Goal: Task Accomplishment & Management: Manage account settings

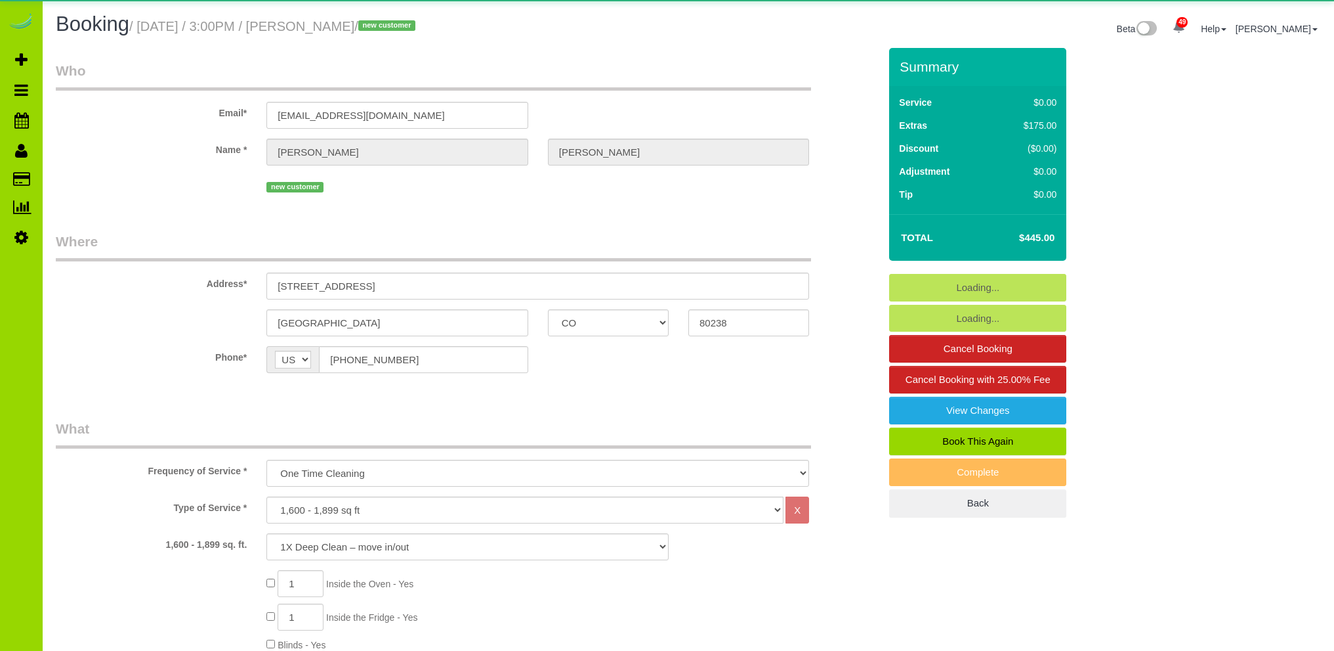
select select "CO"
select select "number:4"
select select "number:14"
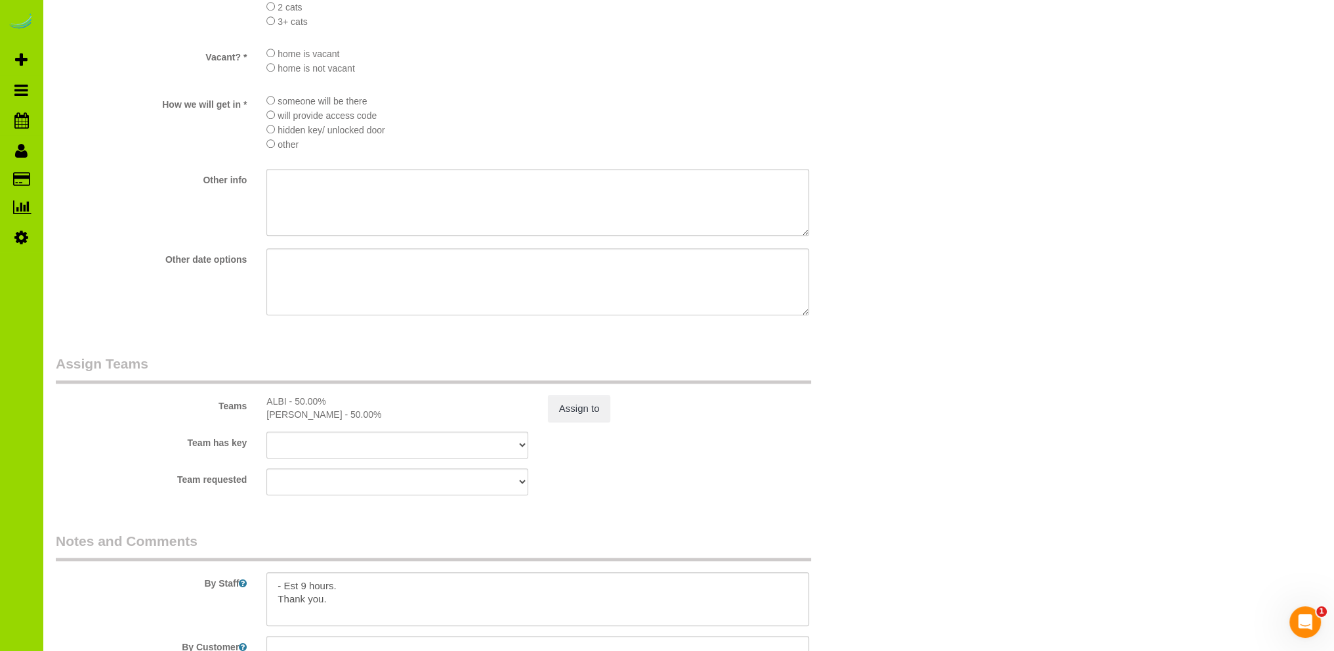
scroll to position [1838, 0]
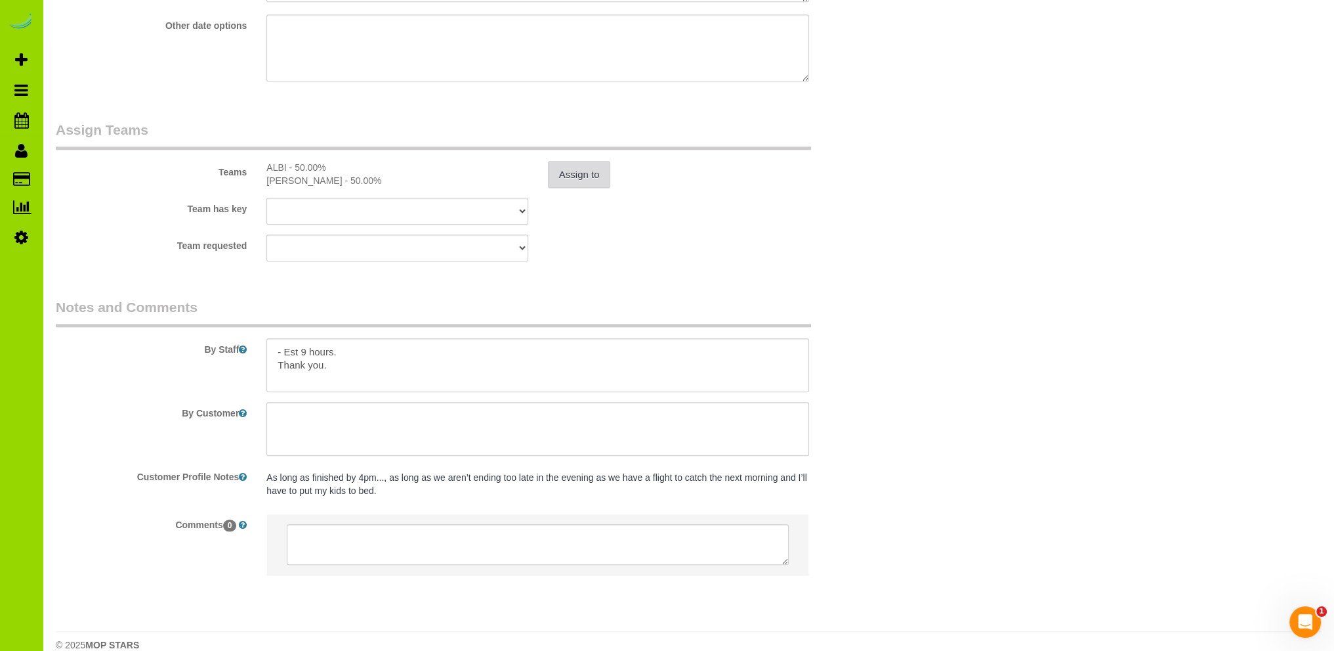
click at [582, 172] on button "Assign to" at bounding box center [579, 175] width 63 height 28
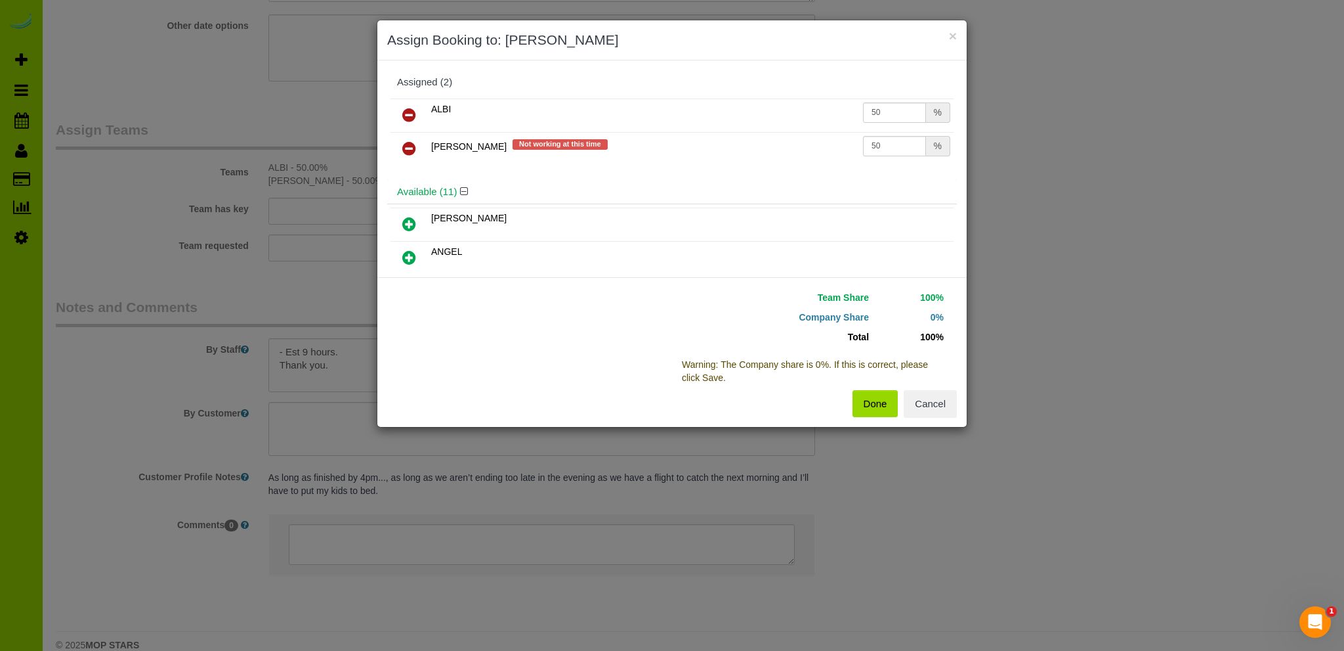
click at [407, 146] on icon at bounding box center [409, 148] width 14 height 16
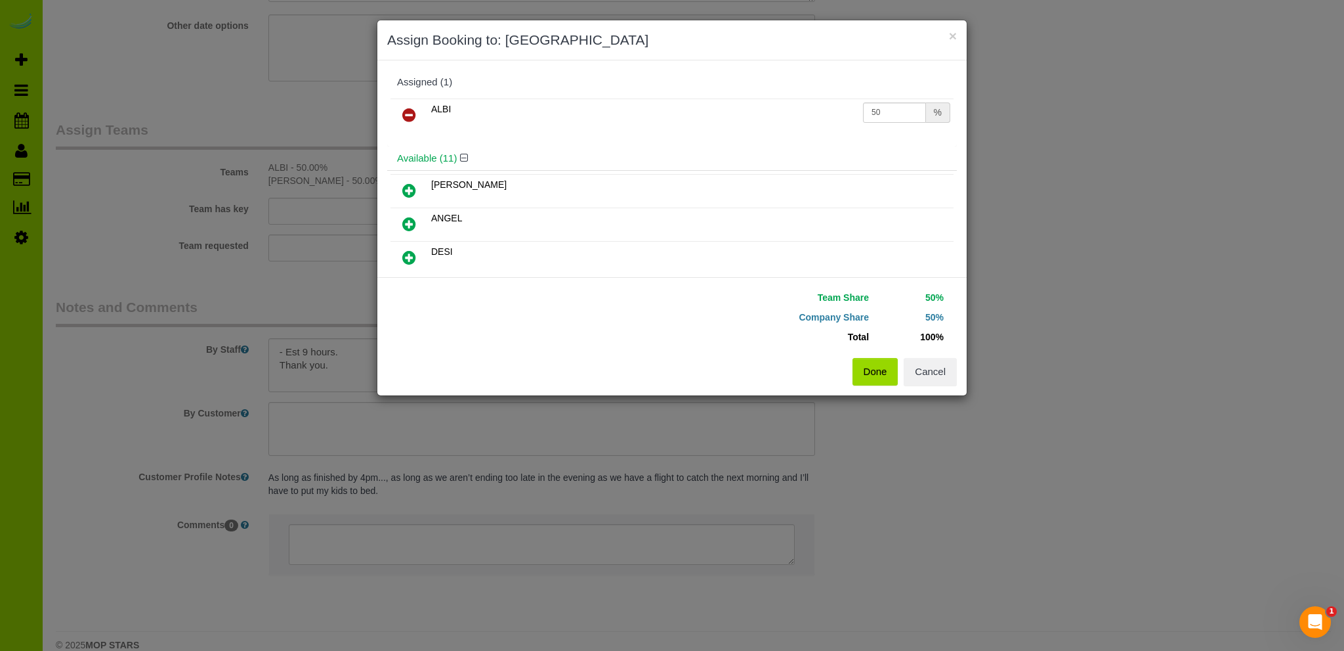
click at [864, 366] on button "Done" at bounding box center [876, 372] width 46 height 28
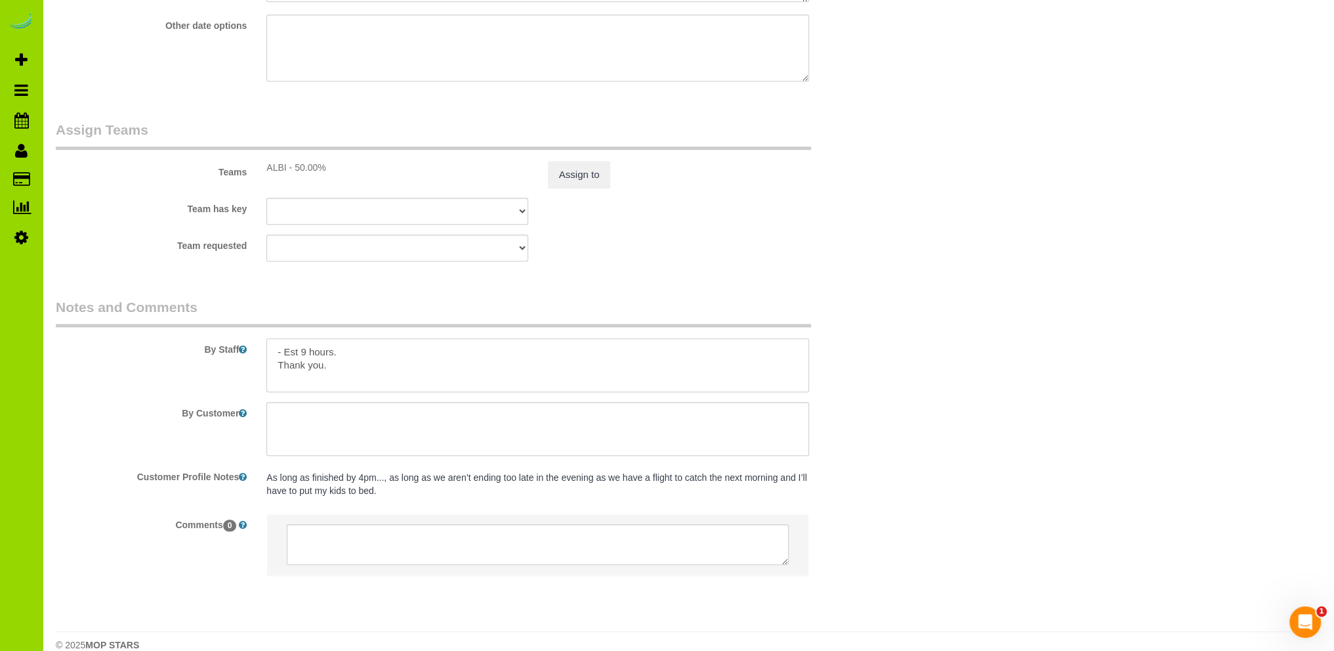
click at [389, 354] on textarea at bounding box center [538, 365] width 543 height 54
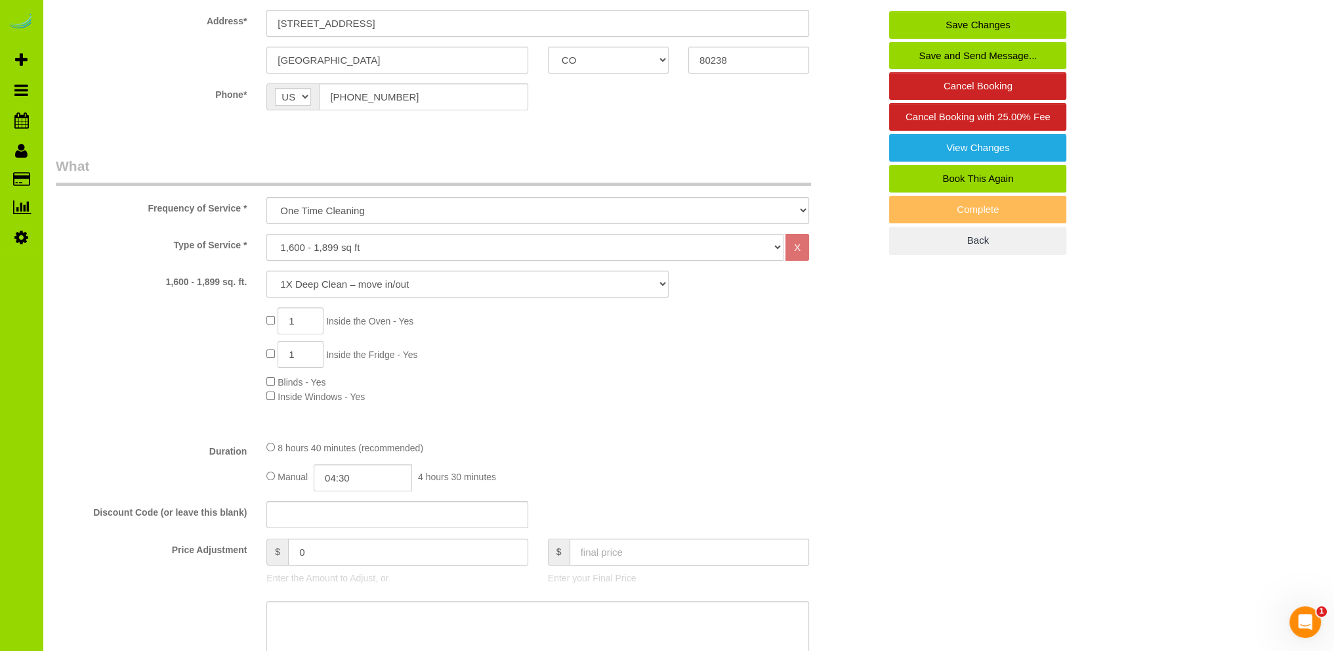
scroll to position [0, 0]
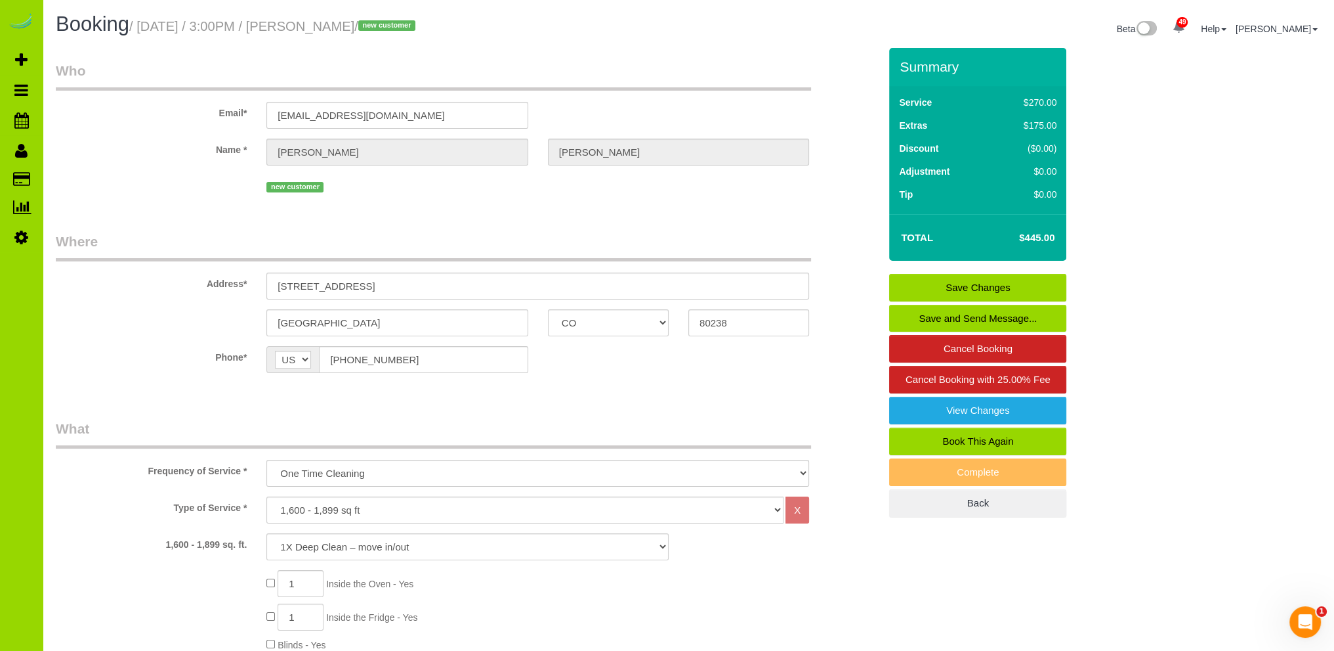
type textarea "- Est 9 hours. - Garage is in the back alley and the code is 0606. Please close…"
click at [967, 286] on link "Save Changes" at bounding box center [977, 288] width 177 height 28
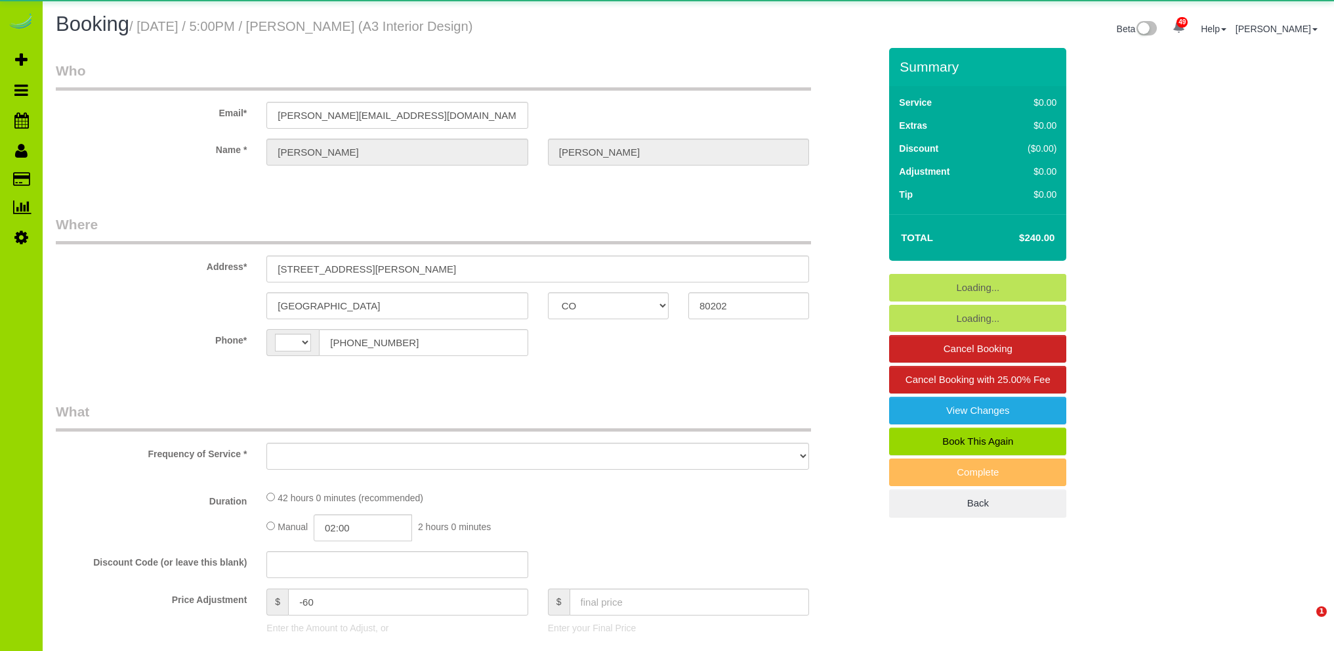
select select "CO"
select select "number:1"
select select "number:11"
select select "string:[GEOGRAPHIC_DATA]"
select select "object:1247"
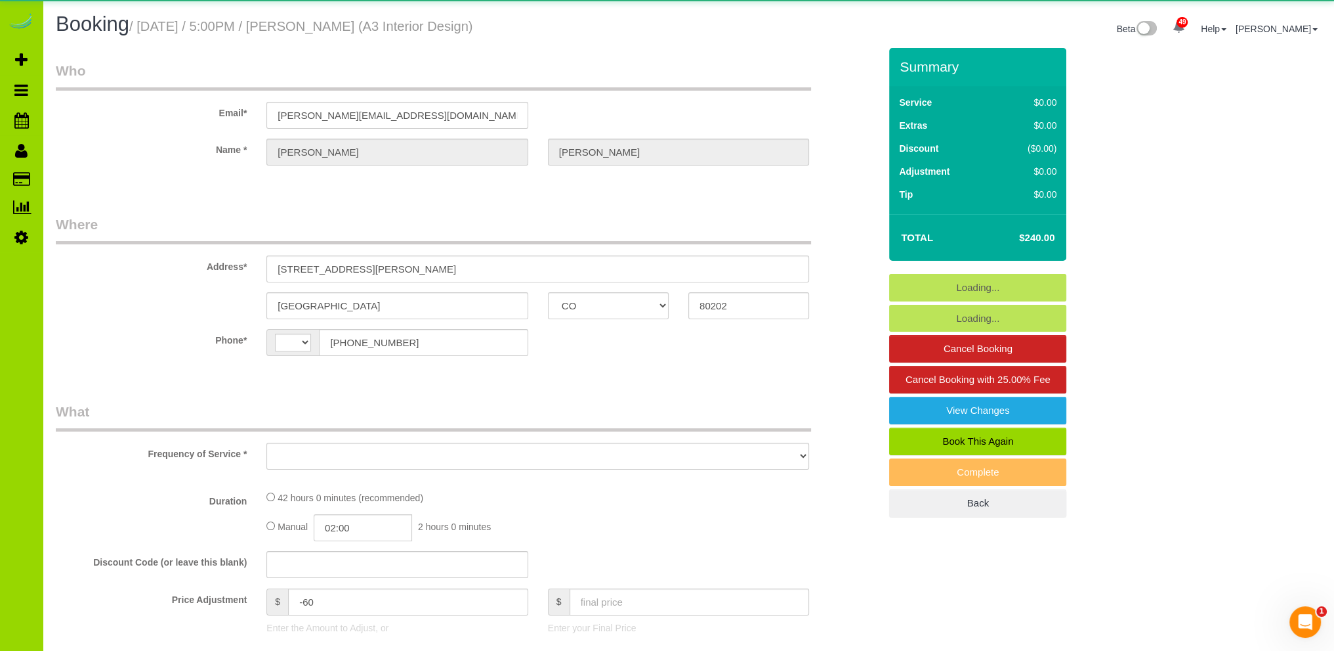
select select "7"
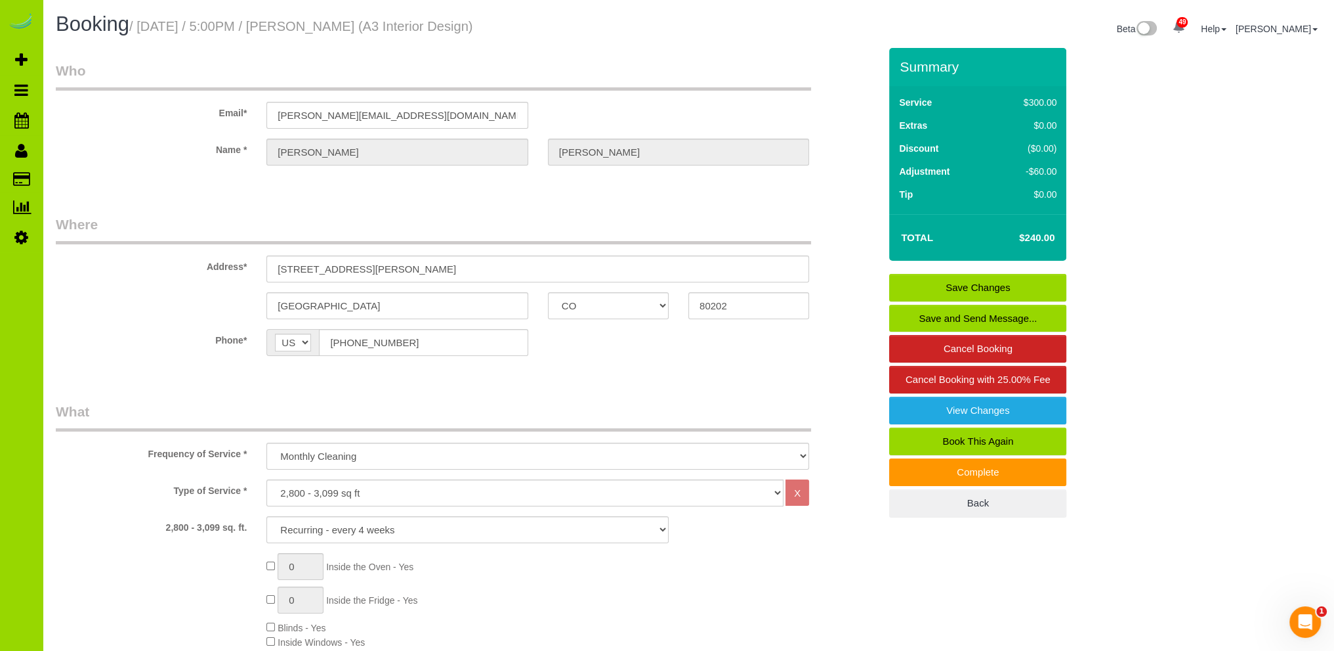
click at [958, 317] on link "Save and Send Message..." at bounding box center [977, 319] width 177 height 28
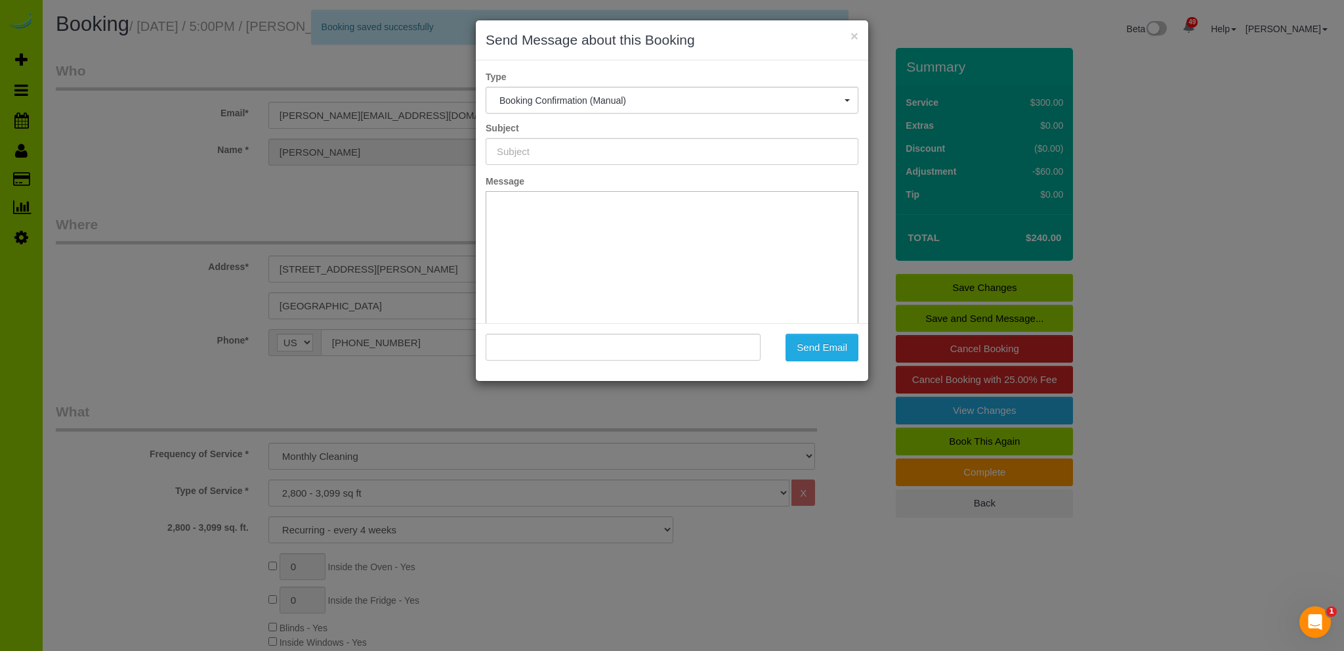
type input "Booking Confirmed - Please add your credit card"
type input ""[PERSON_NAME]" <[PERSON_NAME][EMAIL_ADDRESS][DOMAIN_NAME]>"
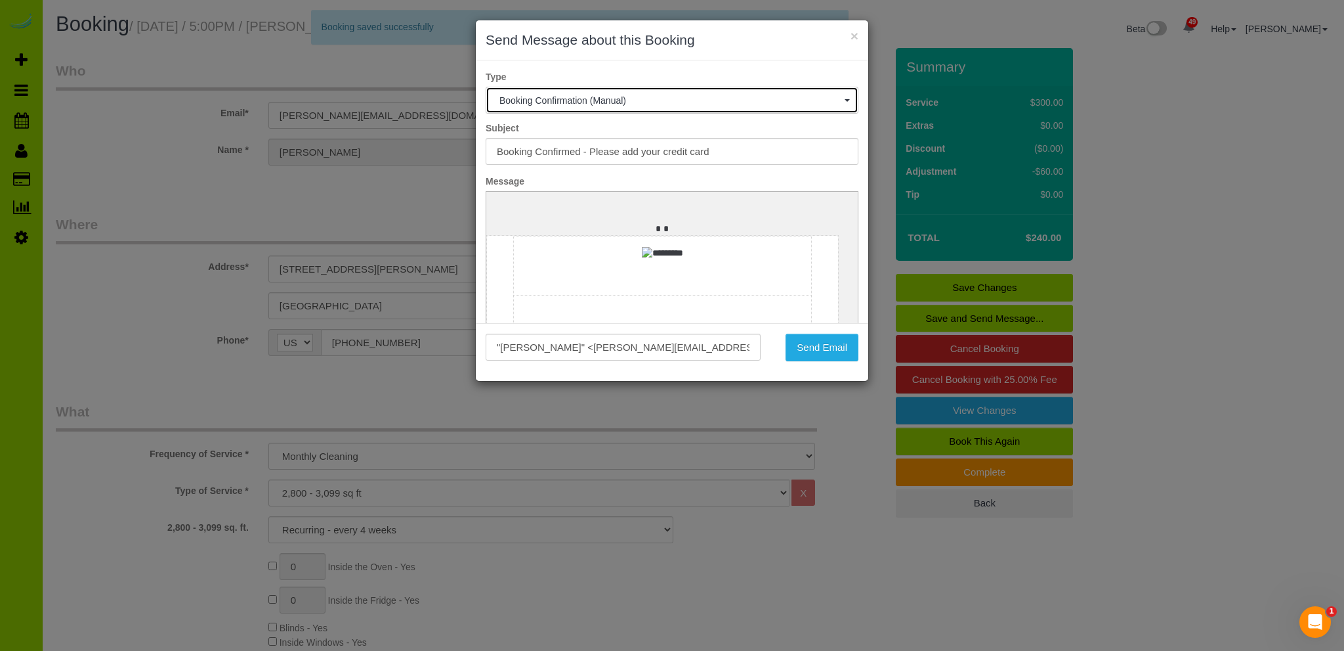
click at [845, 99] on span "button" at bounding box center [847, 100] width 5 height 3
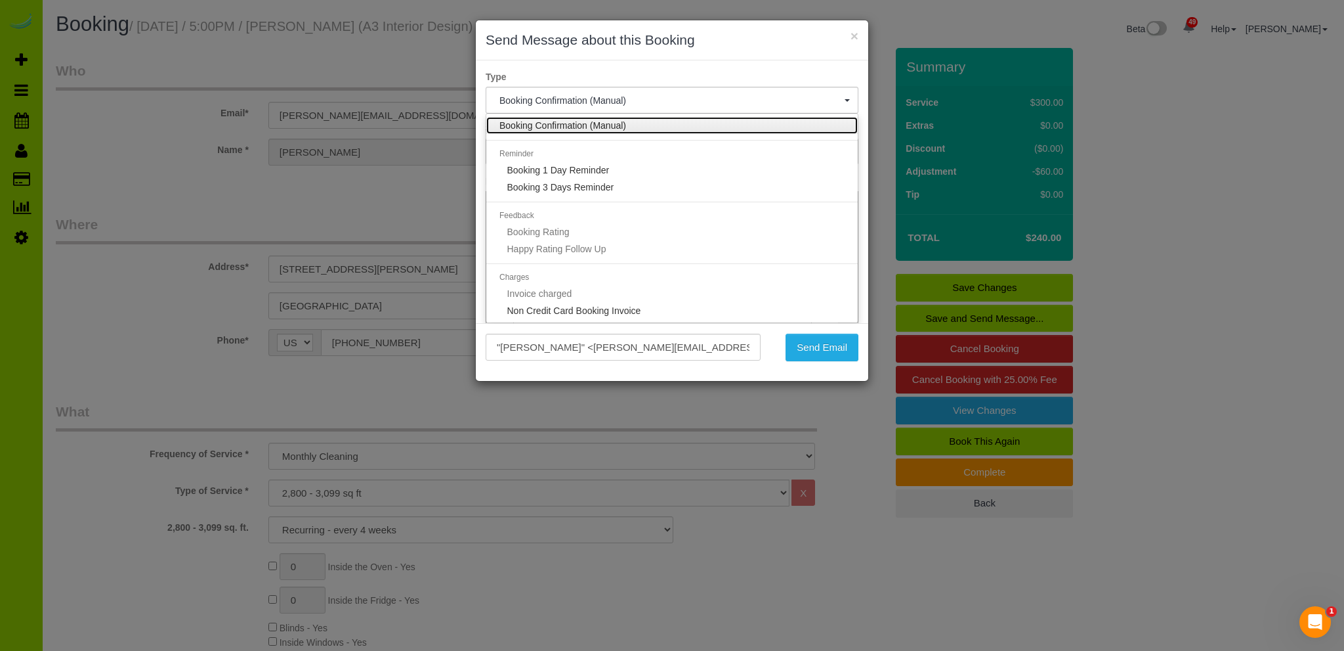
scroll to position [96, 0]
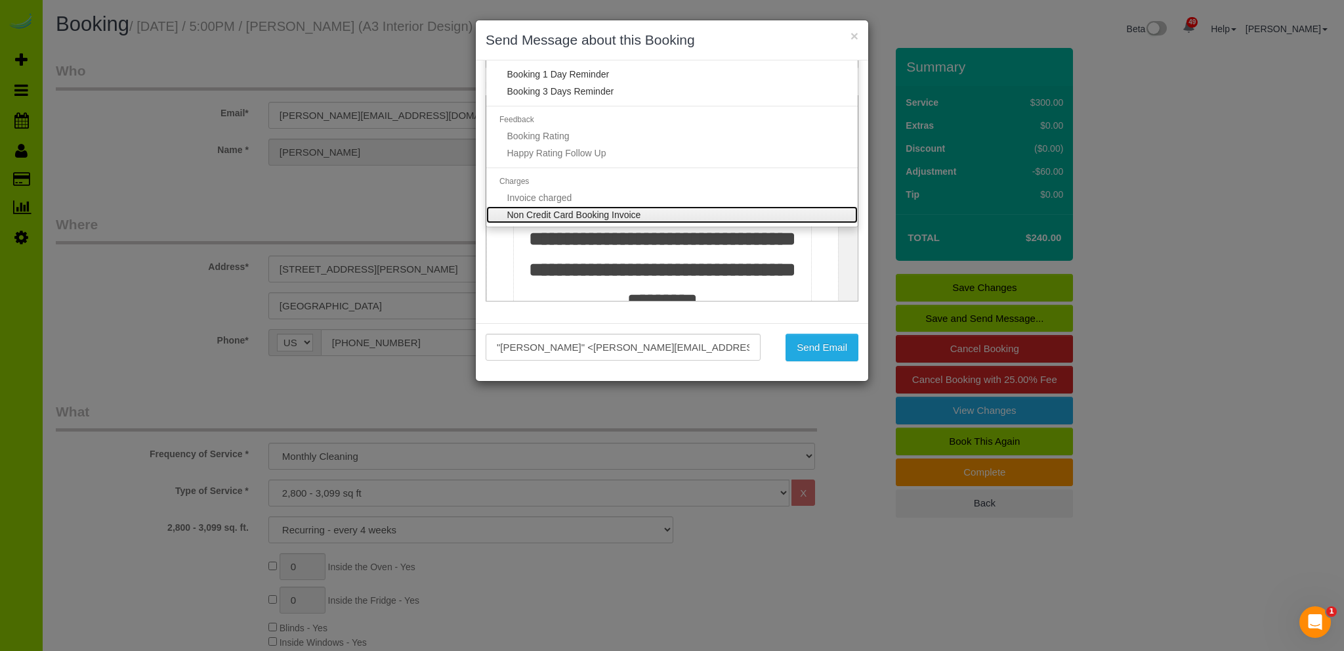
click at [622, 214] on span "Non Credit Card Booking Invoice" at bounding box center [574, 214] width 134 height 11
select select "36"
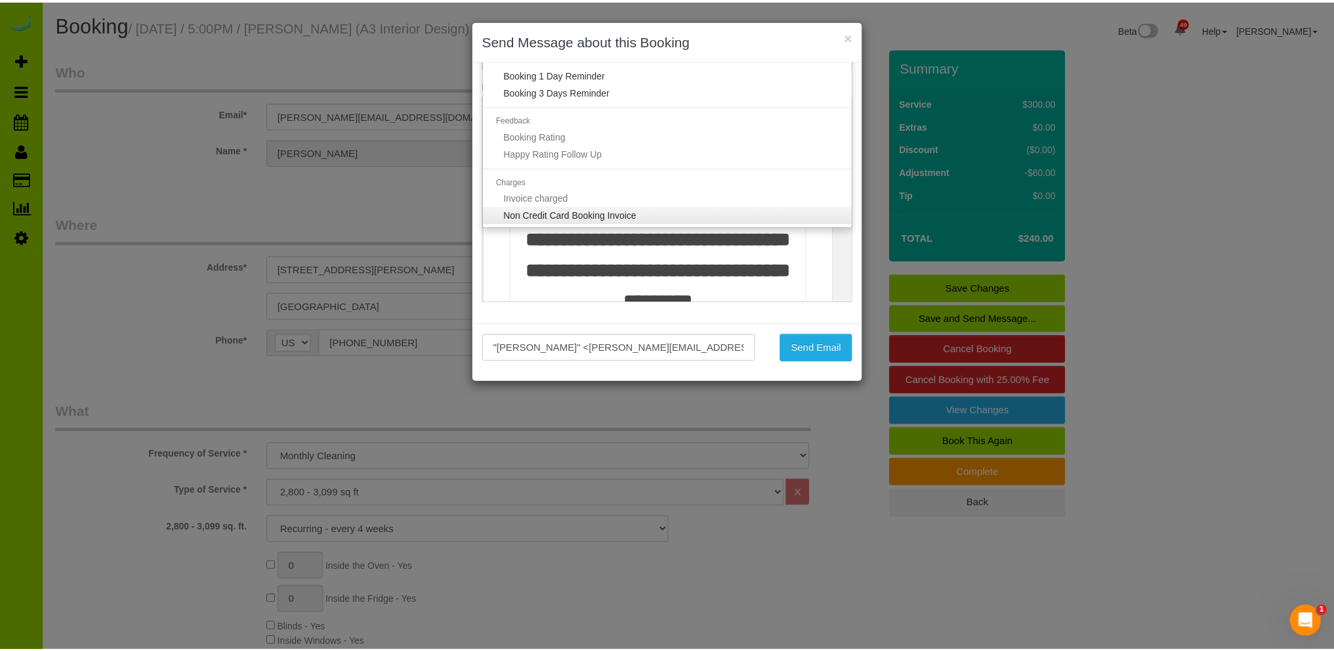
scroll to position [0, 0]
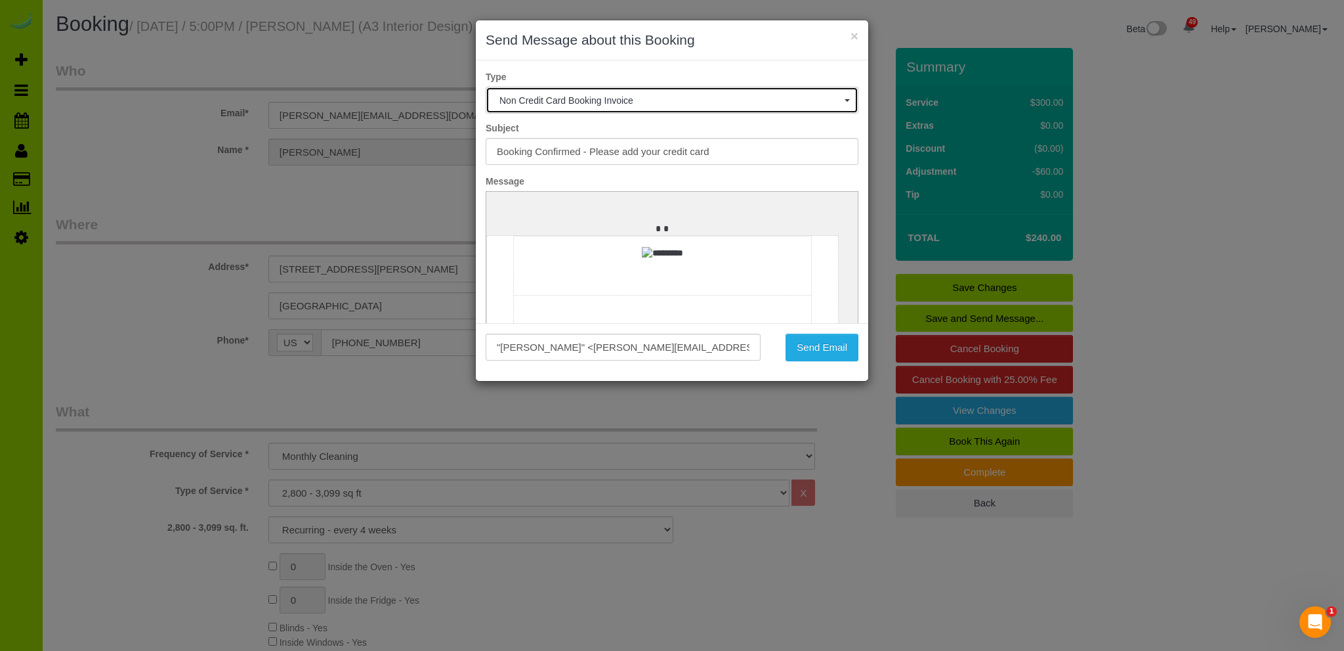
type input "MOP STARS Invoice"
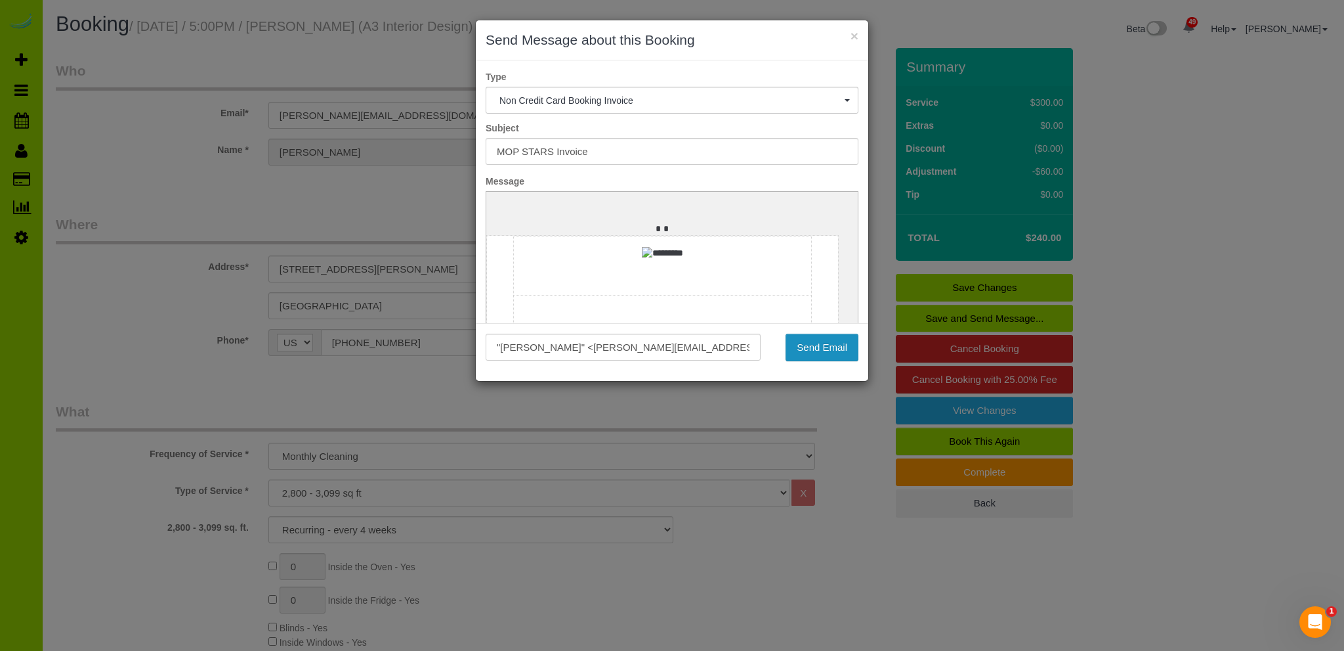
click at [809, 347] on button "Send Email" at bounding box center [822, 347] width 73 height 28
